Goal: Task Accomplishment & Management: Manage account settings

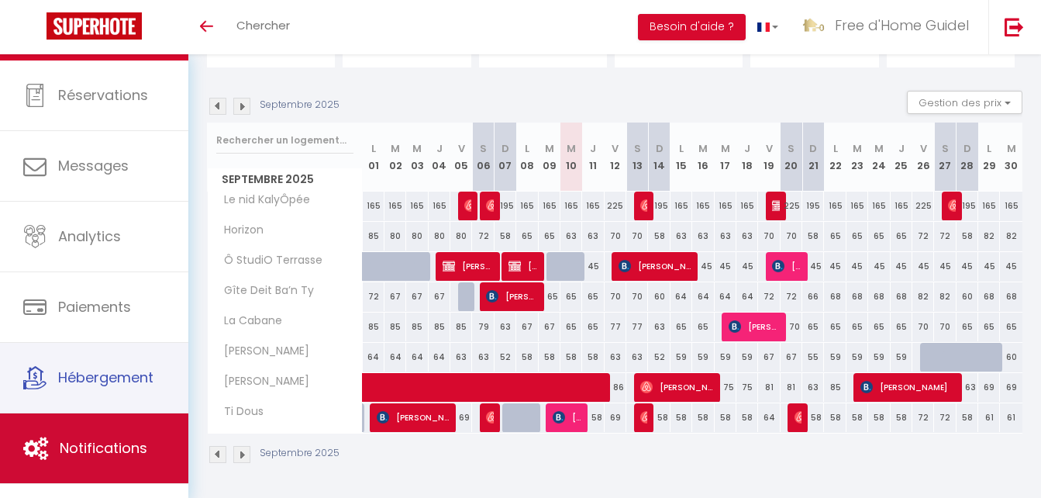
scroll to position [47, 0]
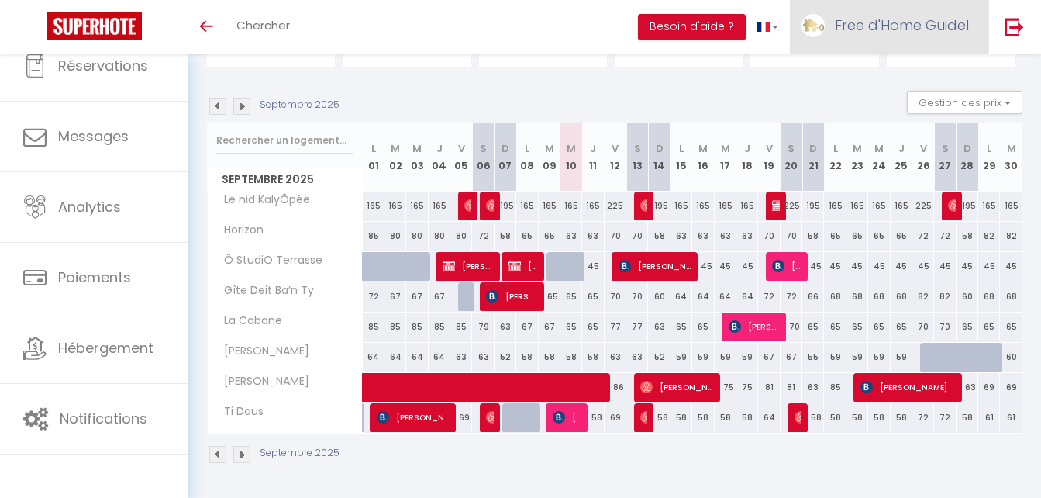
click at [886, 26] on span "Free d'Home Guidel" at bounding box center [902, 25] width 134 height 19
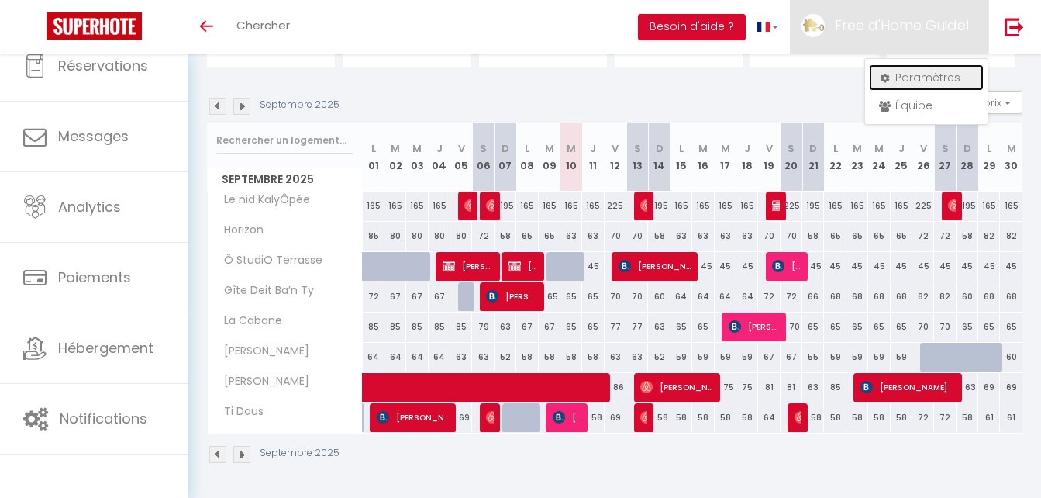
click at [894, 78] on link "Paramètres" at bounding box center [926, 77] width 115 height 26
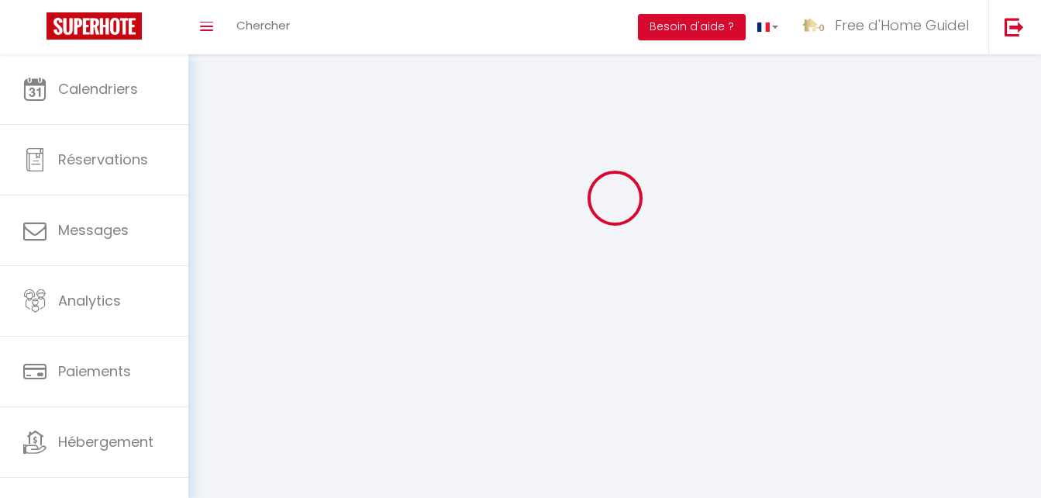
scroll to position [54, 0]
type input "qxTslzS1484TQQ9628uXh2IVG"
type input "RaHO8Q1EJFAS3B85O7QZDChIQ"
type input "[URL][DOMAIN_NAME]"
select select "28"
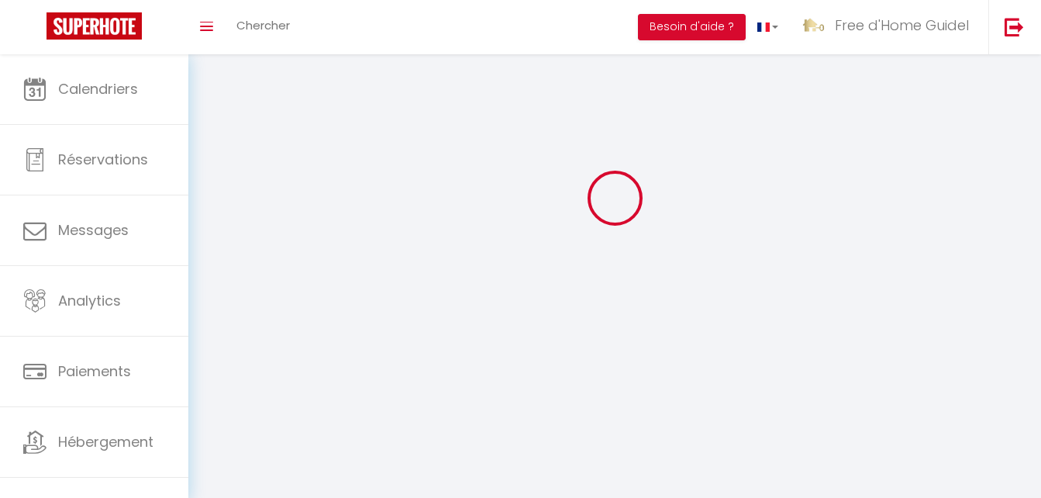
select select "fr"
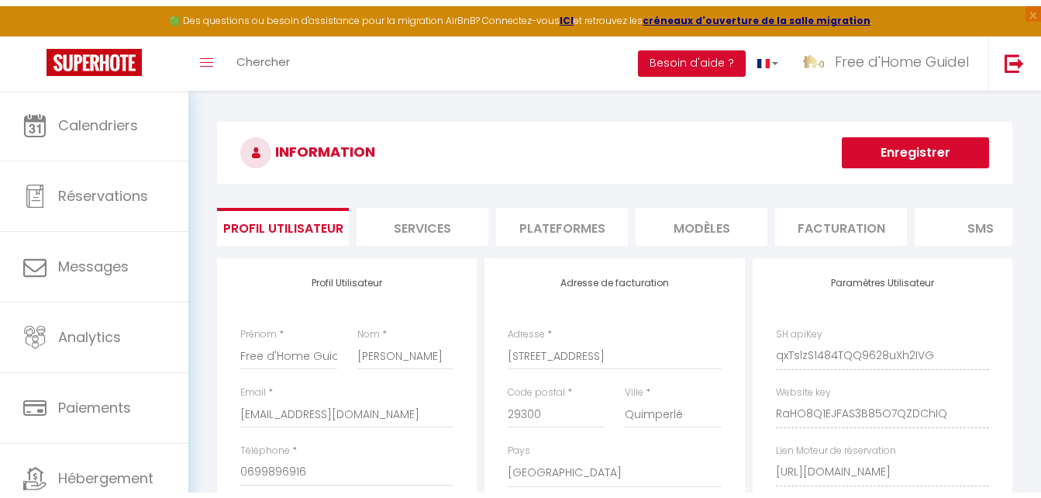
scroll to position [0, 0]
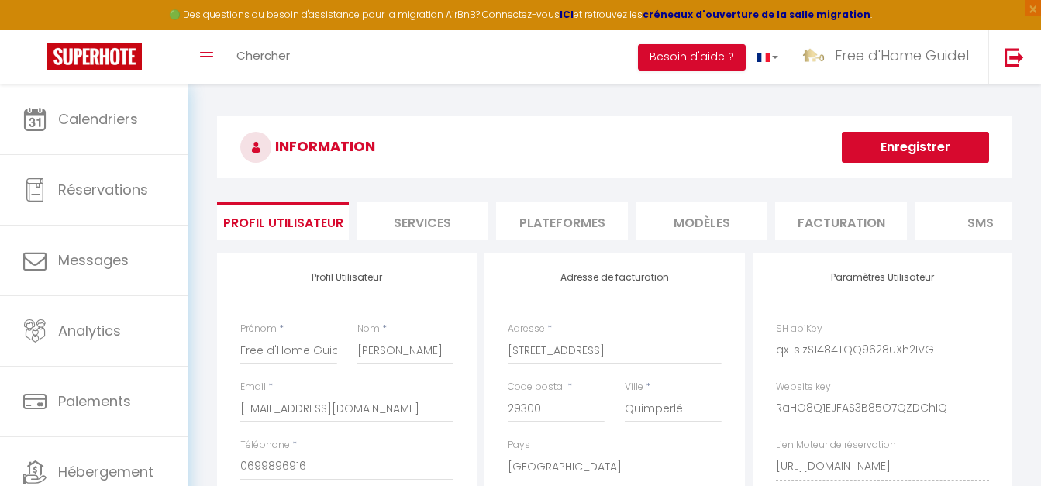
click at [562, 229] on li "Plateformes" at bounding box center [562, 221] width 132 height 38
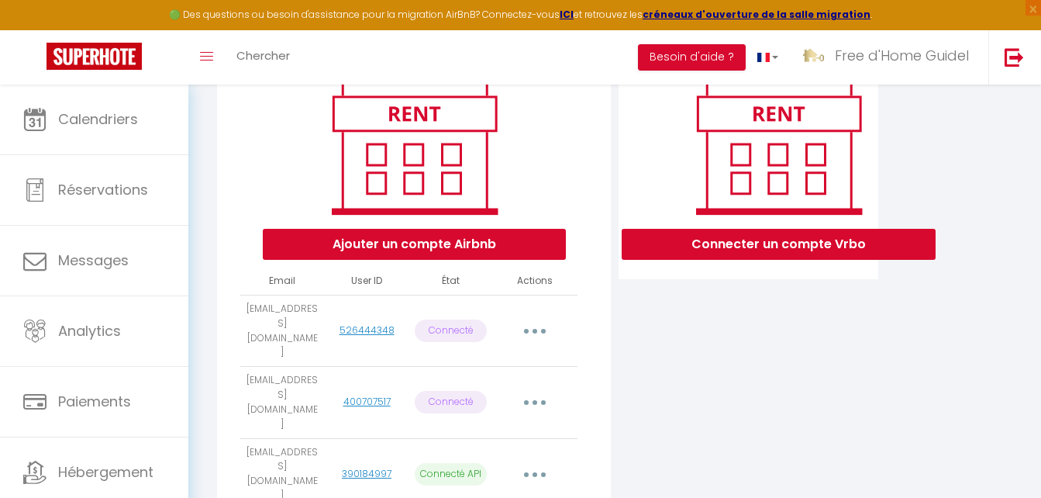
scroll to position [233, 0]
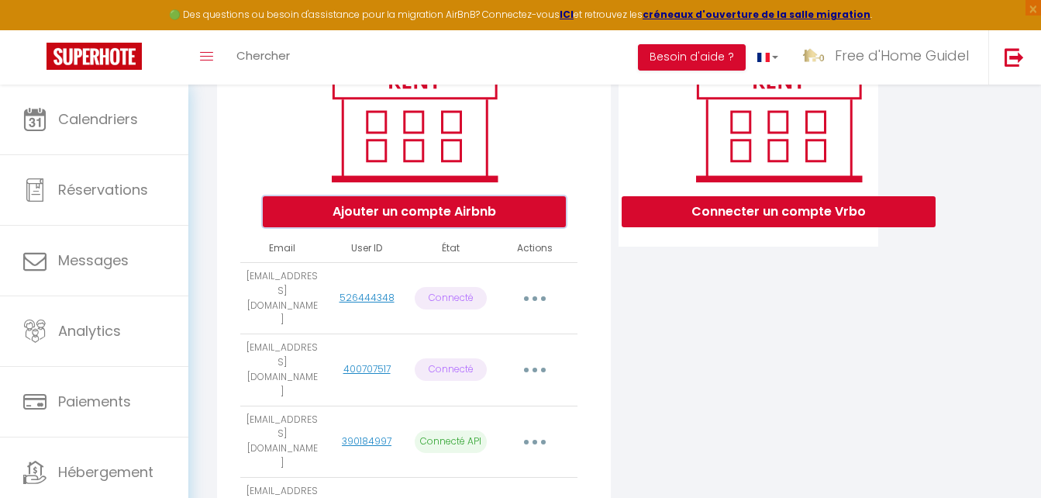
click at [454, 227] on button "Ajouter un compte Airbnb" at bounding box center [414, 211] width 303 height 31
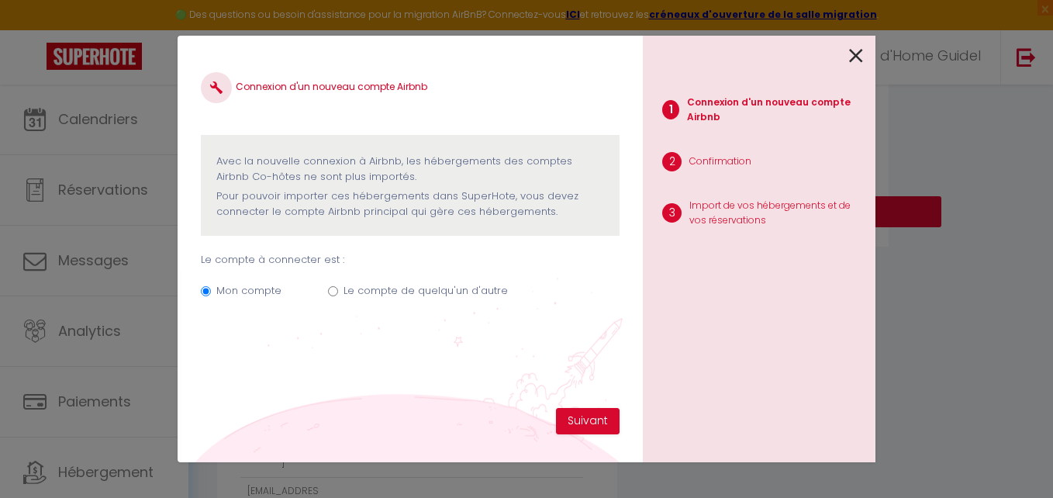
click at [440, 291] on label "Le compte de quelqu'un d'autre" at bounding box center [426, 291] width 164 height 16
click at [332, 290] on input "Le compte de quelqu'un d'autre" at bounding box center [333, 291] width 10 height 10
radio input "true"
radio input "false"
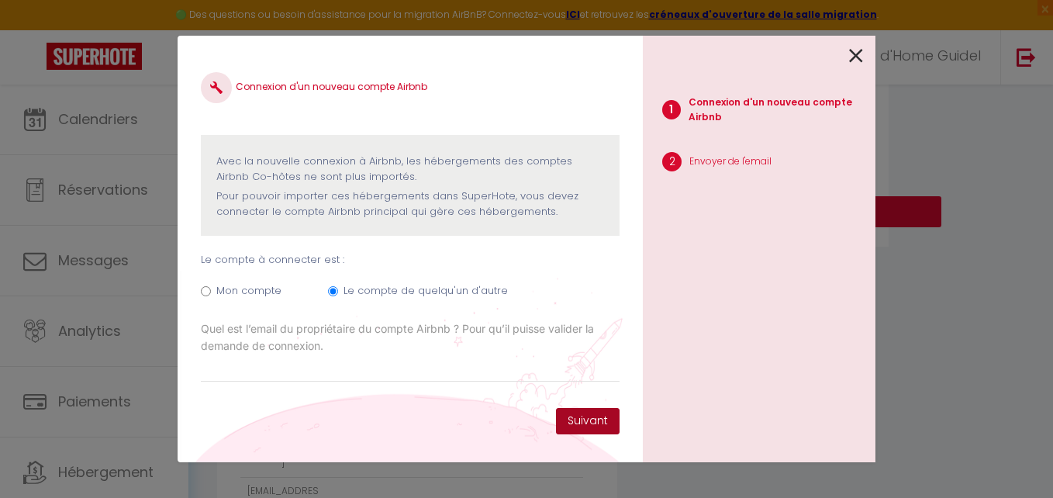
click at [573, 413] on button "Suivant" at bounding box center [588, 421] width 64 height 26
click at [423, 359] on input "Email connexion Airbnb" at bounding box center [410, 368] width 419 height 28
paste input "[EMAIL_ADDRESS][DOMAIN_NAME]"
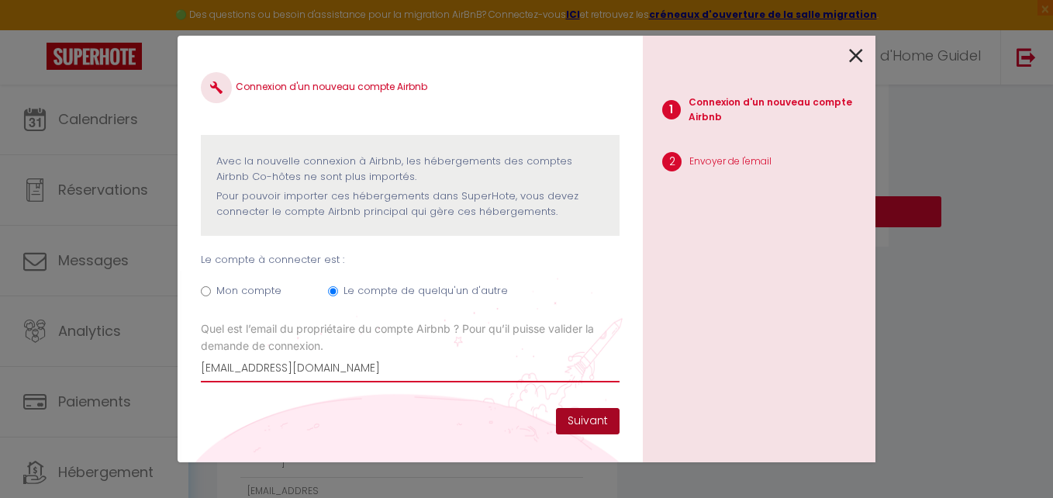
type input "[EMAIL_ADDRESS][DOMAIN_NAME]"
click at [565, 424] on button "Suivant" at bounding box center [588, 421] width 64 height 26
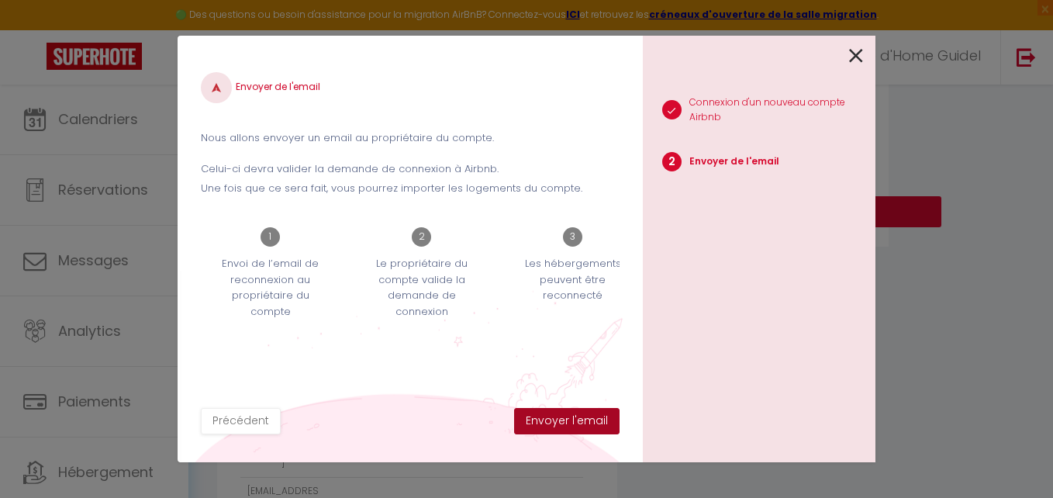
click at [592, 428] on button "Envoyer l'email" at bounding box center [566, 421] width 105 height 26
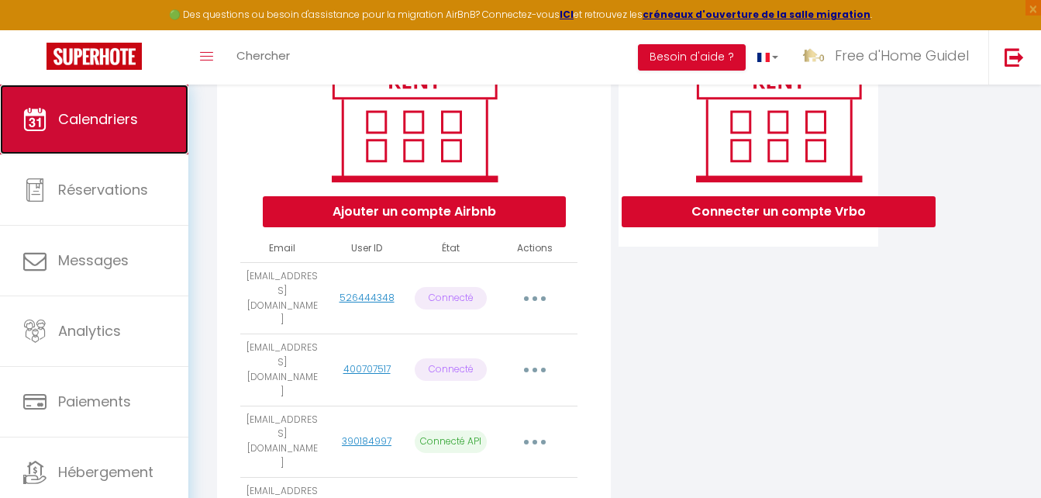
click at [112, 134] on link "Calendriers" at bounding box center [94, 120] width 188 height 70
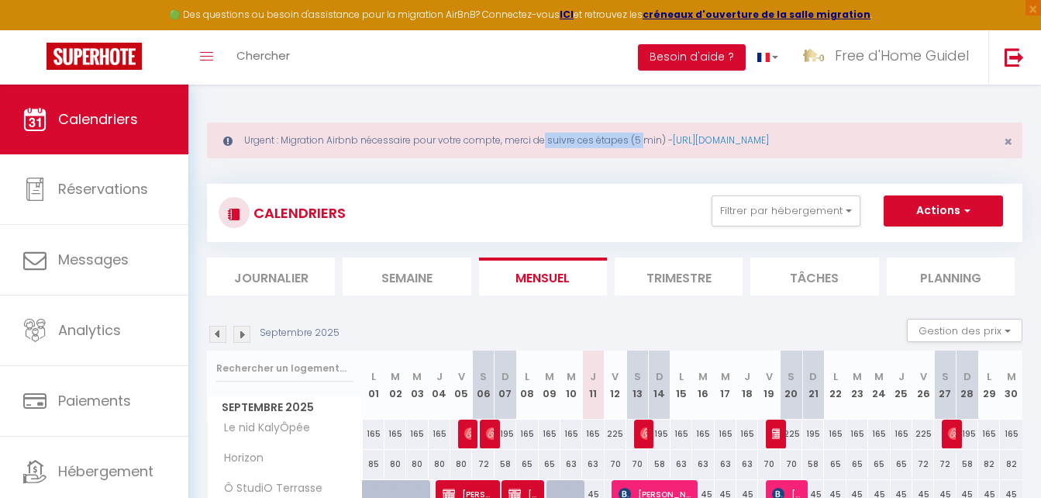
drag, startPoint x: 495, startPoint y: 143, endPoint x: 592, endPoint y: 140, distance: 97.8
click at [592, 140] on div "Urgent : Migration Airbnb nécessaire pour votre compte, merci de suivre ces éta…" at bounding box center [615, 141] width 816 height 36
drag, startPoint x: 592, startPoint y: 140, endPoint x: 263, endPoint y: 133, distance: 329.7
click at [263, 133] on div "Urgent : Migration Airbnb nécessaire pour votre compte, merci de suivre ces éta…" at bounding box center [615, 141] width 816 height 36
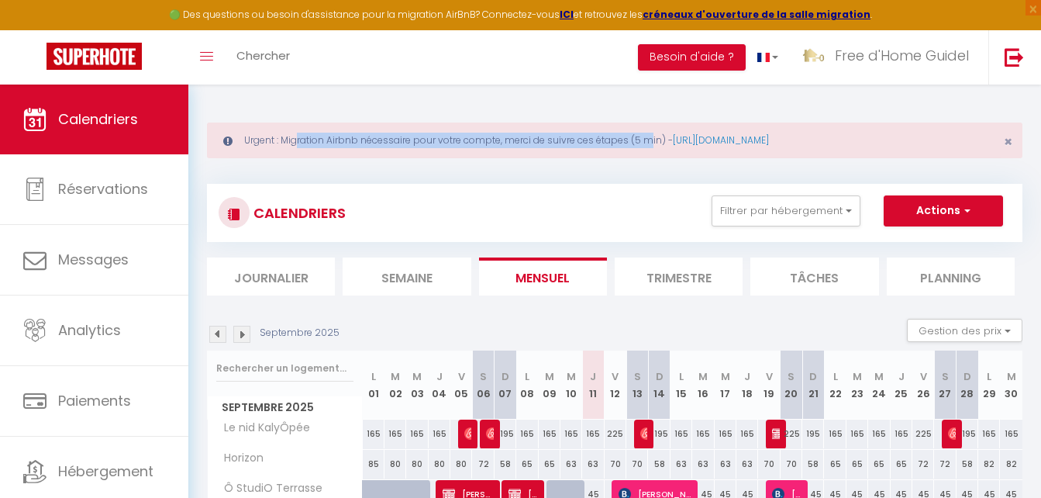
click at [263, 133] on div "Urgent : Migration Airbnb nécessaire pour votre compte, merci de suivre ces éta…" at bounding box center [615, 141] width 816 height 36
drag, startPoint x: 263, startPoint y: 133, endPoint x: 378, endPoint y: 151, distance: 117.0
click at [378, 151] on div "Urgent : Migration Airbnb nécessaire pour votre compte, merci de suivre ces éta…" at bounding box center [615, 141] width 816 height 36
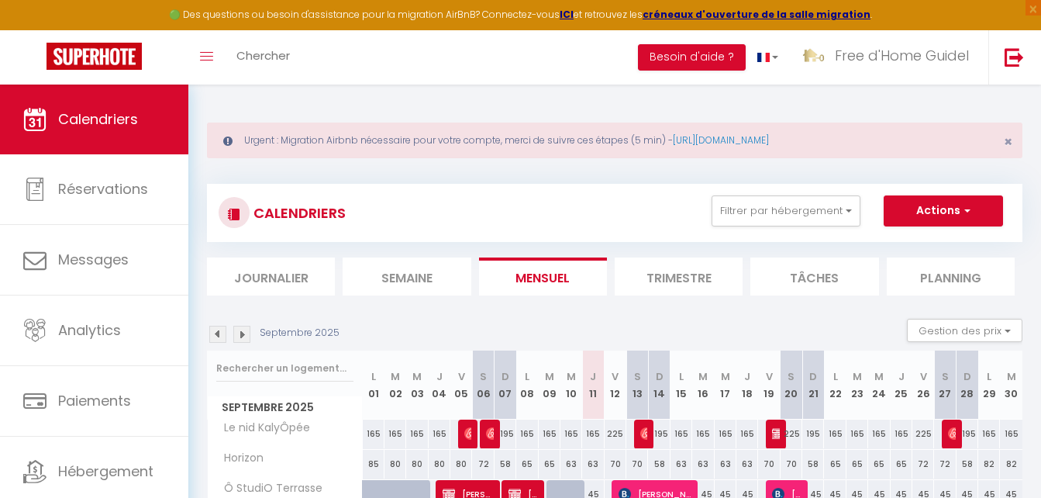
drag, startPoint x: 378, startPoint y: 151, endPoint x: 323, endPoint y: 205, distance: 77.3
click at [323, 205] on h3 "CALENDRIERS" at bounding box center [298, 212] width 96 height 35
drag, startPoint x: 323, startPoint y: 205, endPoint x: 351, endPoint y: 208, distance: 28.0
click at [351, 208] on div "CALENDRIERS Filtrer par hébergement Tous La Cabane Ô StudiO Terrasse JETEZ L'AN…" at bounding box center [615, 212] width 793 height 35
click at [353, 206] on div "CALENDRIERS Filtrer par hébergement Tous La Cabane Ô StudiO Terrasse JETEZ L'AN…" at bounding box center [615, 212] width 793 height 35
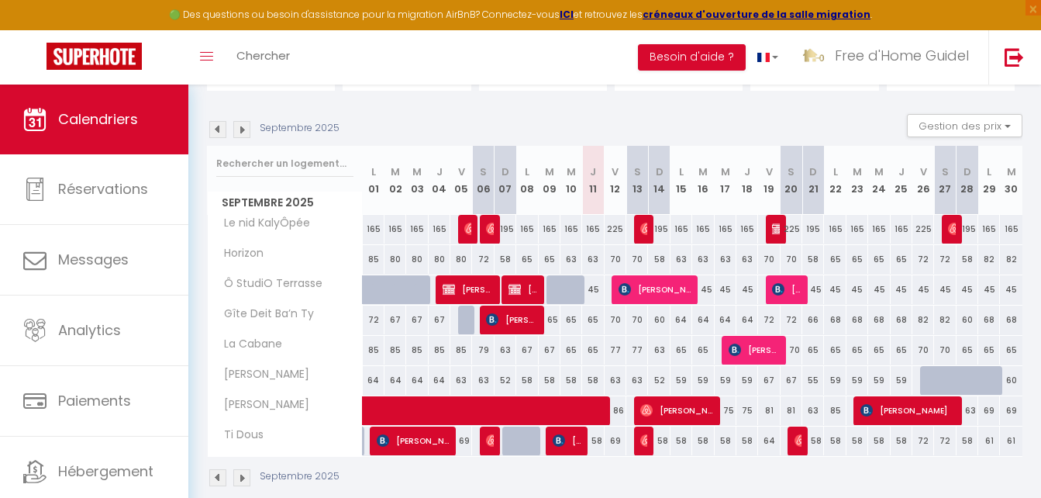
scroll to position [228, 0]
